Goal: Find specific page/section: Find specific page/section

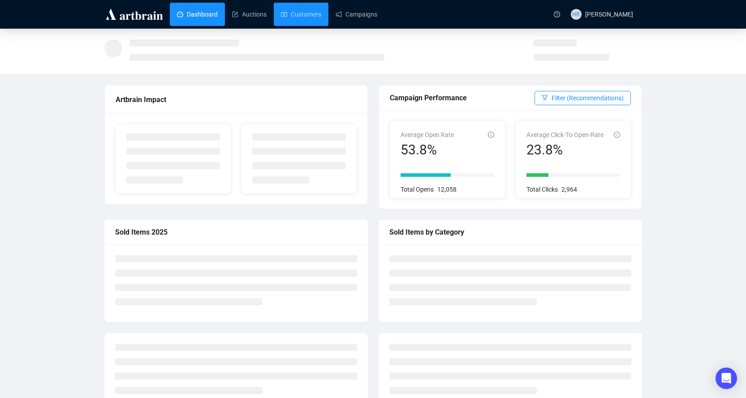
click at [290, 14] on link "Customers" at bounding box center [301, 14] width 40 height 23
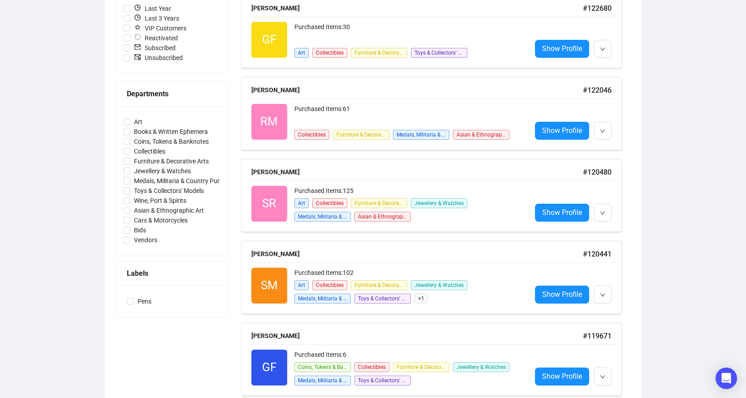
scroll to position [269, 0]
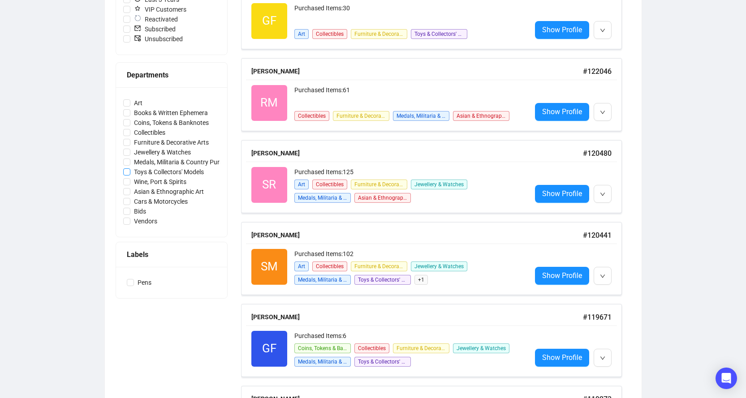
click at [145, 173] on span "Toys & Collectors' Models" at bounding box center [168, 172] width 77 height 10
click at [130, 173] on input "Toys & Collectors' Models" at bounding box center [126, 171] width 7 height 7
checkbox input "true"
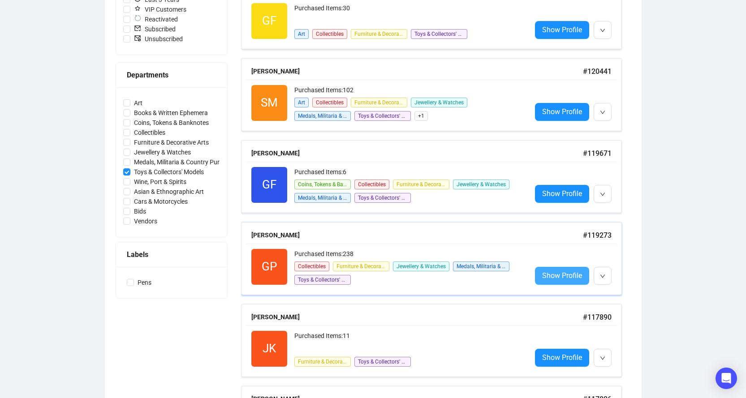
click at [551, 277] on span "Show Profile" at bounding box center [562, 275] width 40 height 11
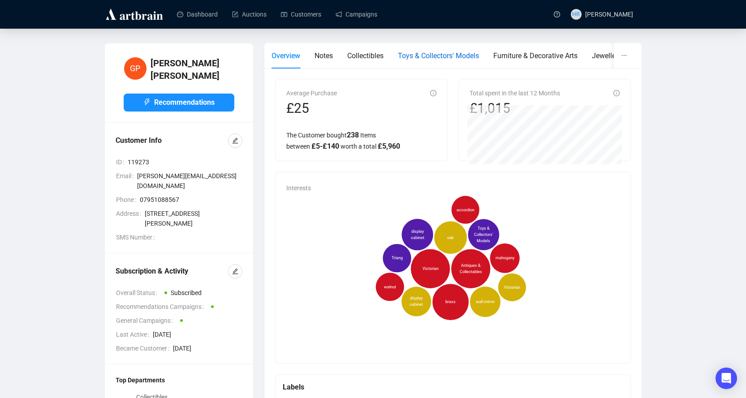
click at [410, 61] on div "Toys & Collectors' Models" at bounding box center [438, 55] width 81 height 11
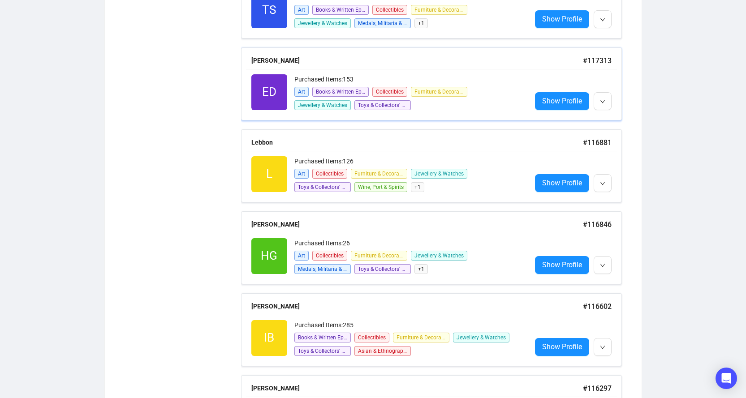
scroll to position [690, 0]
click at [548, 186] on span "Show Profile" at bounding box center [562, 182] width 40 height 11
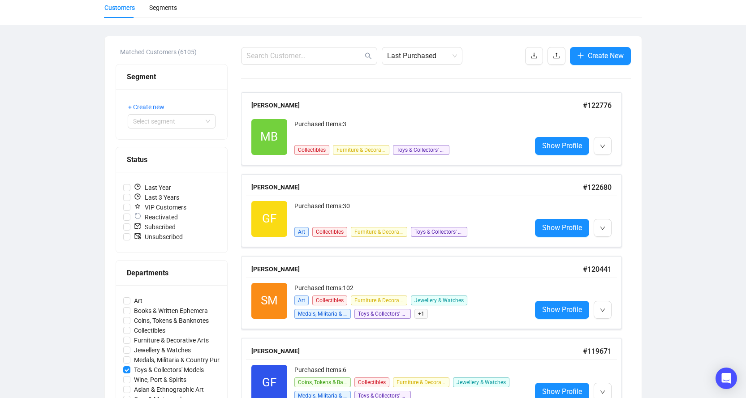
scroll to position [64, 0]
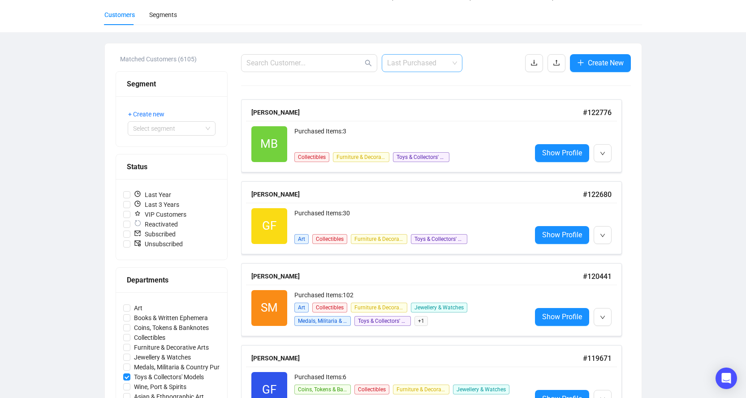
click at [404, 71] on span "Last Purchased" at bounding box center [422, 63] width 70 height 17
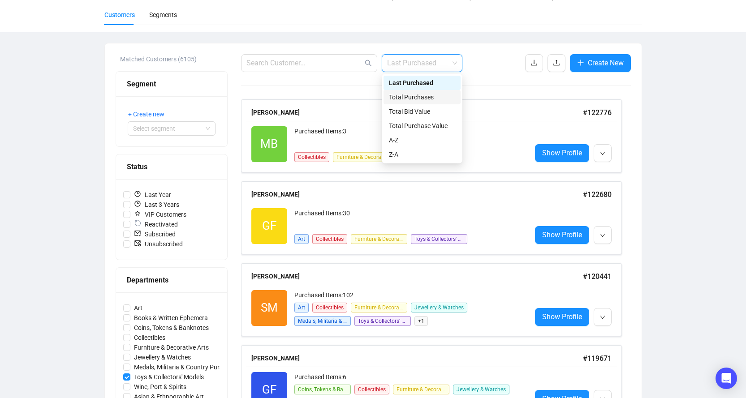
click at [401, 96] on div "Total Purchases" at bounding box center [422, 97] width 66 height 10
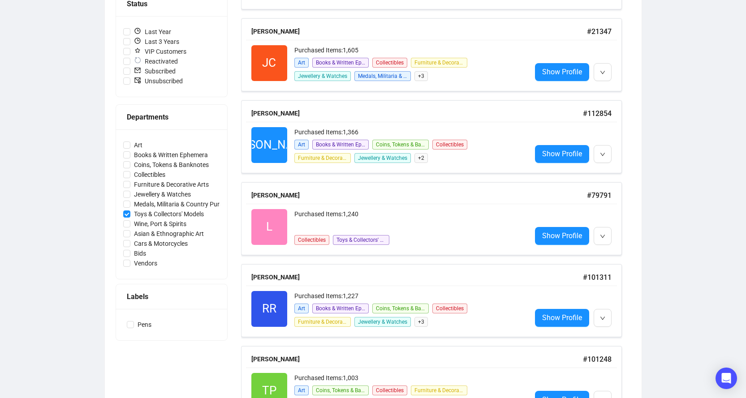
scroll to position [243, 0]
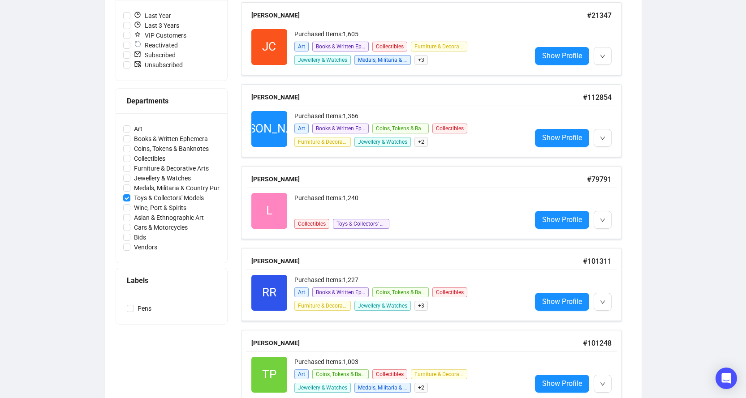
click at [148, 279] on div "Labels" at bounding box center [172, 280] width 90 height 11
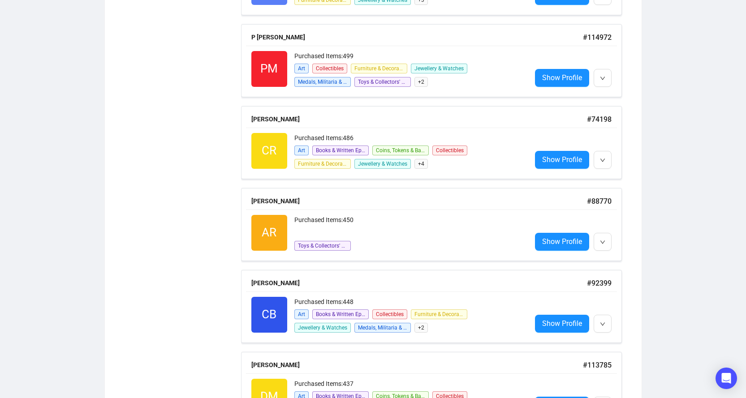
scroll to position [2873, 0]
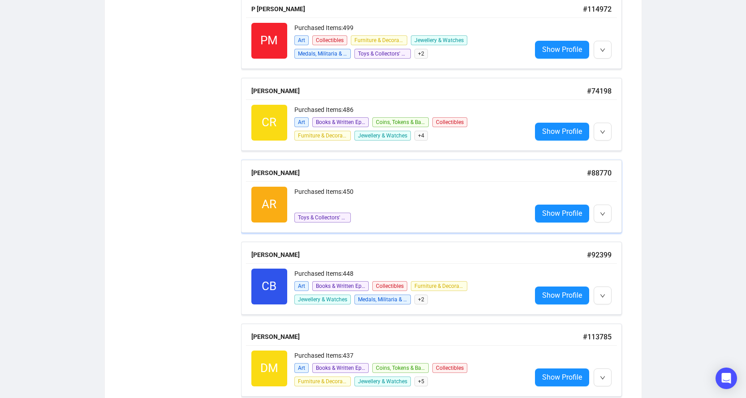
click at [403, 204] on div "Purchased Items: 450" at bounding box center [409, 196] width 230 height 18
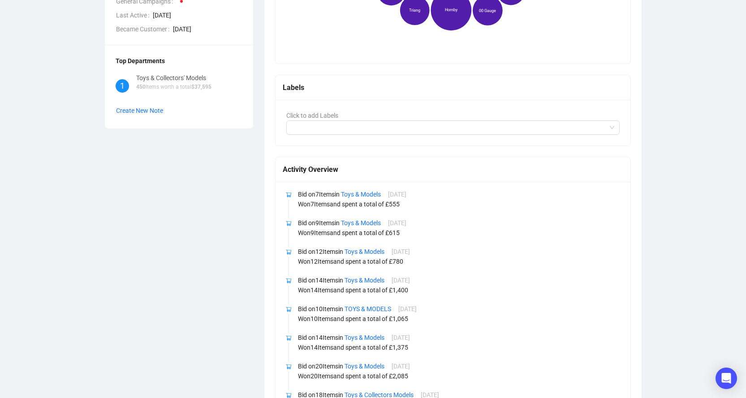
scroll to position [31, 0]
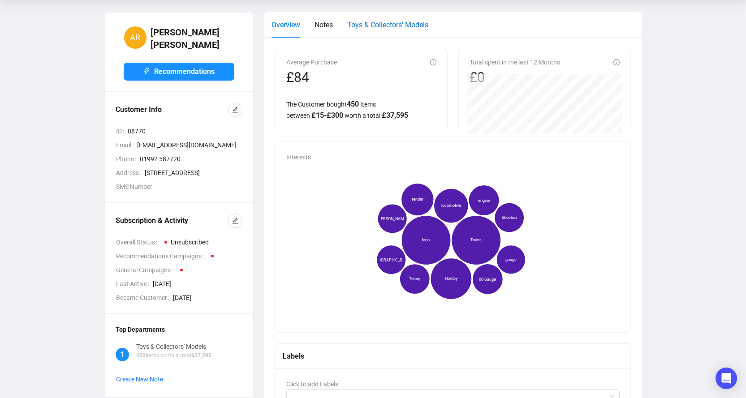
click at [368, 27] on span "Toys & Collectors' Models" at bounding box center [387, 25] width 81 height 9
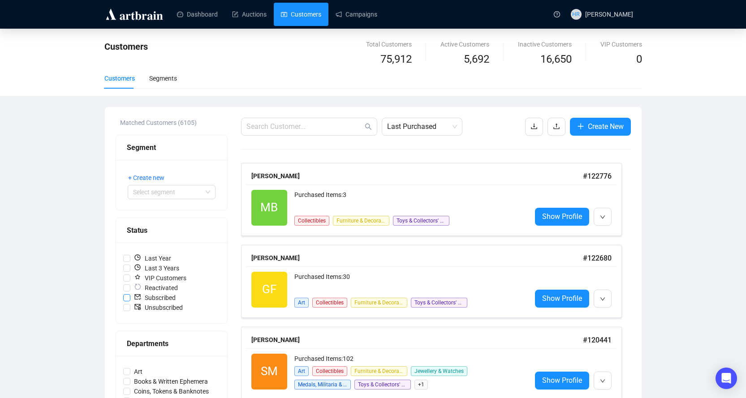
click at [153, 296] on span "Subscribed" at bounding box center [154, 298] width 49 height 10
click at [130, 296] on input "Subscribed" at bounding box center [126, 297] width 7 height 7
checkbox input "true"
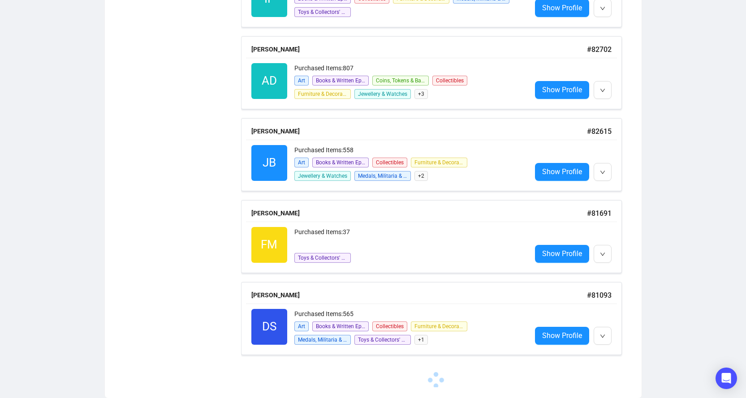
scroll to position [3899, 0]
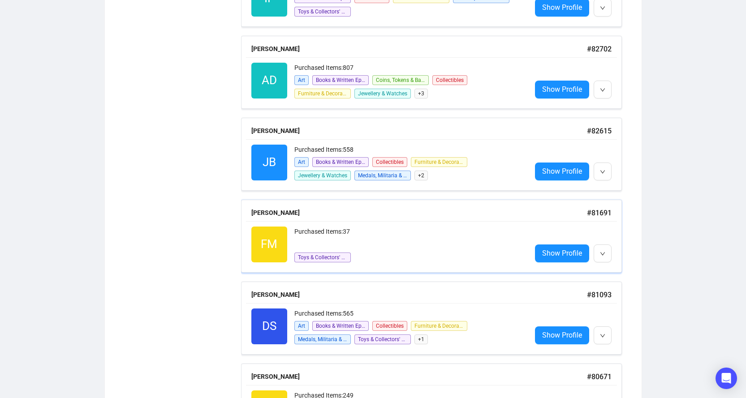
click at [410, 230] on div "Purchased Items: 37" at bounding box center [409, 236] width 230 height 18
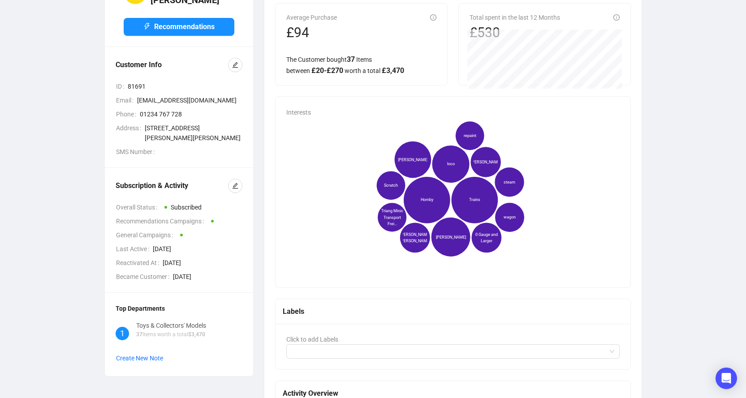
scroll to position [31, 0]
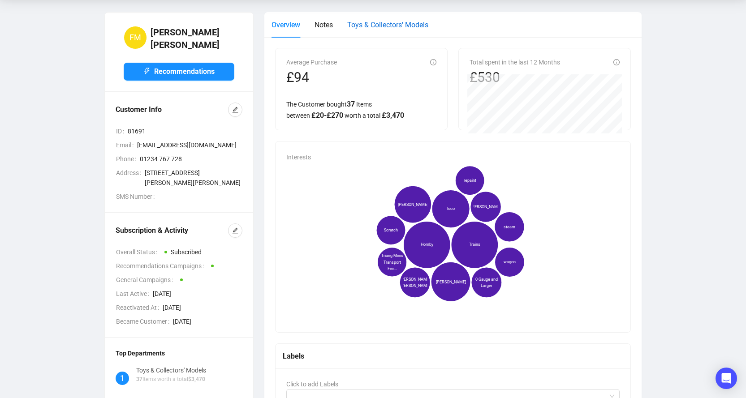
click at [371, 27] on span "Toys & Collectors' Models" at bounding box center [387, 25] width 81 height 9
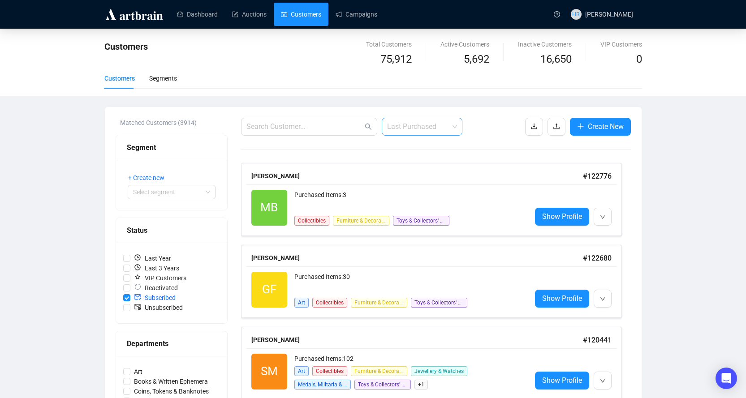
click at [423, 134] on span "Last Purchased" at bounding box center [422, 126] width 70 height 17
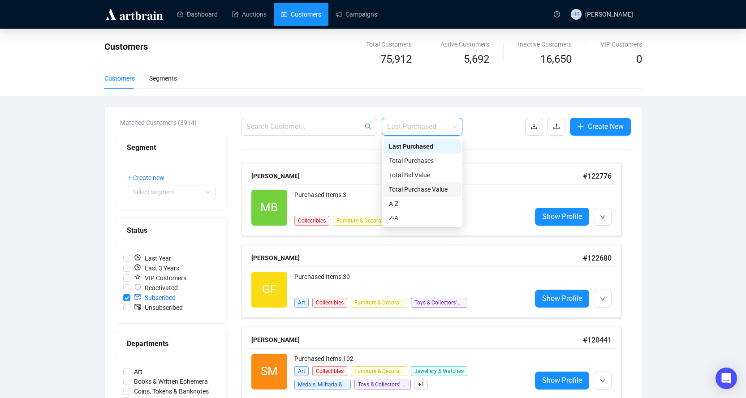
click at [433, 190] on div "Total Purchase Value" at bounding box center [422, 190] width 66 height 10
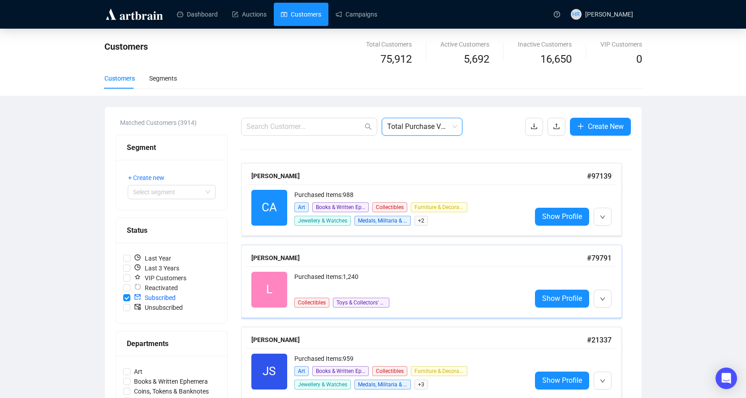
click at [452, 274] on div "Purchased Items: 1,240" at bounding box center [409, 281] width 230 height 18
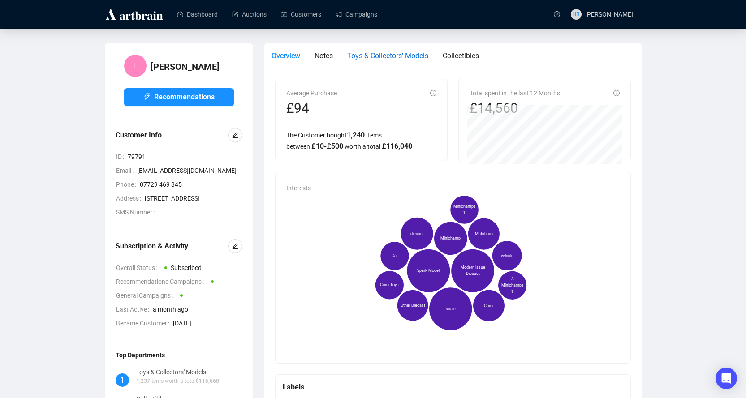
click at [361, 56] on span "Toys & Collectors' Models" at bounding box center [387, 56] width 81 height 9
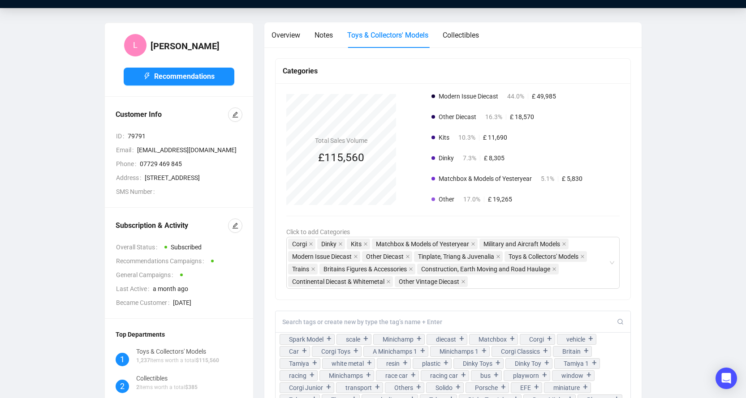
scroll to position [26, 0]
